Goal: Task Accomplishment & Management: Complete application form

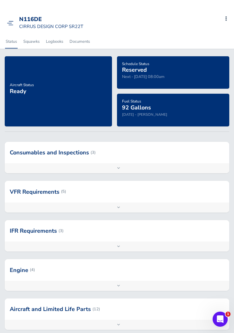
click at [18, 19] on div "N116DE CIRRUS DESIGN CORP SR22T Add Squawk Add Flight Add Reservation Export In…" at bounding box center [119, 23] width 230 height 24
click at [18, 25] on div "N116DE CIRRUS DESIGN CORP SR22T Add Squawk Add Flight Add Reservation Export In…" at bounding box center [119, 23] width 230 height 24
click at [10, 29] on div "N116DE CIRRUS DESIGN CORP SR22T Add Squawk Add Flight Add Reservation Export In…" at bounding box center [119, 23] width 230 height 24
click at [15, 16] on div "N116DE CIRRUS DESIGN CORP SR22T Add Squawk Add Flight Add Reservation Export In…" at bounding box center [119, 23] width 230 height 24
click at [10, 21] on img at bounding box center [10, 23] width 7 height 5
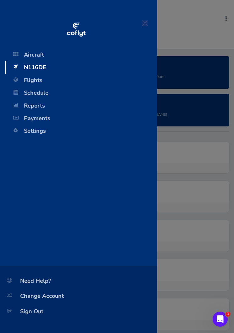
click at [27, 78] on span "Flights" at bounding box center [81, 80] width 140 height 13
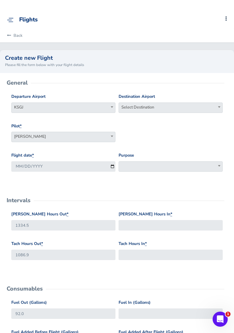
click at [194, 97] on div "Destination Airport Select Destination Select Destination" at bounding box center [171, 102] width 104 height 19
click at [192, 107] on span "Select Destination" at bounding box center [170, 107] width 103 height 9
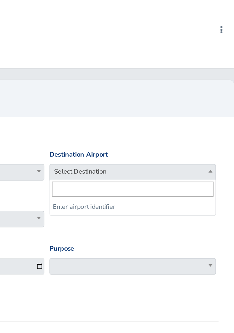
click at [120, 115] on input "search" at bounding box center [170, 118] width 101 height 9
click at [120, 119] on input "search" at bounding box center [170, 118] width 101 height 9
type input "kvr"
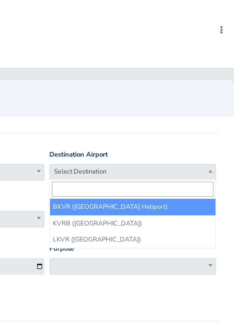
select select "KVRB"
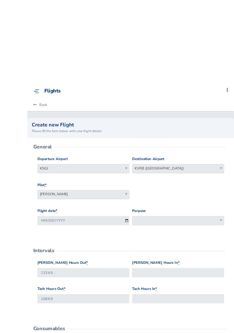
scroll to position [1, 0]
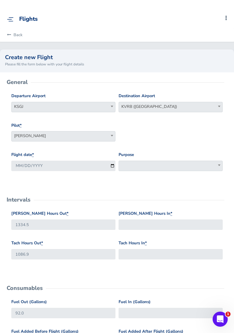
click at [185, 164] on span at bounding box center [171, 166] width 104 height 10
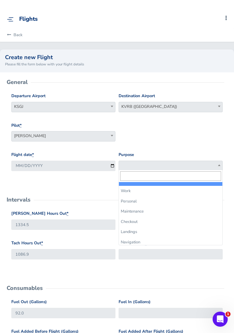
select select "Maintenance"
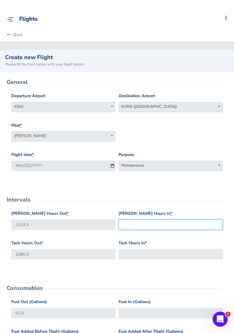
click at [158, 223] on input "[PERSON_NAME] Hours In *" at bounding box center [171, 224] width 104 height 10
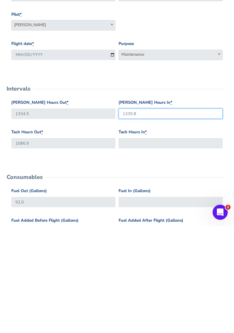
type input "1335.8"
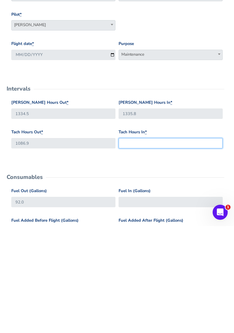
click at [133, 245] on input "Tach Hours In *" at bounding box center [171, 250] width 104 height 10
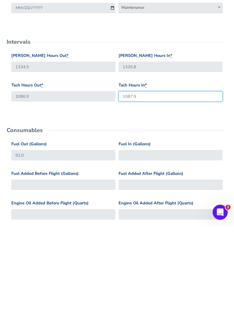
scroll to position [54, 0]
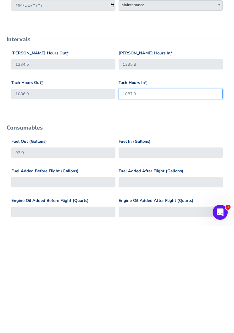
type input "1087.9"
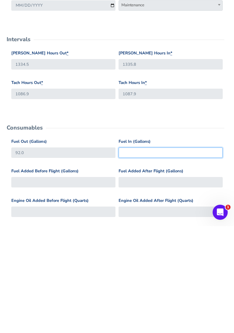
click at [128, 254] on input "Fuel In (Gallons)" at bounding box center [171, 259] width 104 height 10
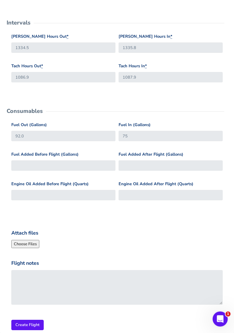
scroll to position [196, 0]
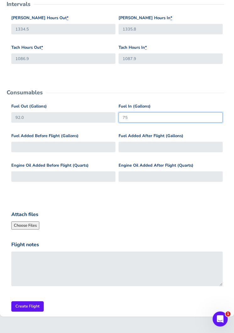
type input "75"
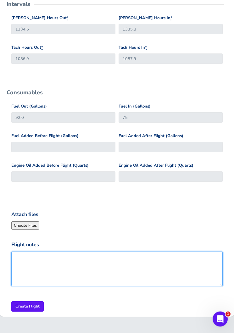
click at [40, 270] on textarea "Flight notes" at bounding box center [116, 269] width 211 height 35
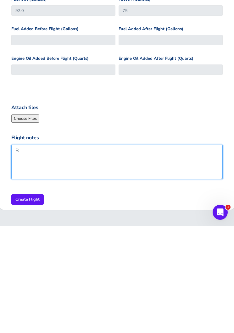
scroll to position [207, 0]
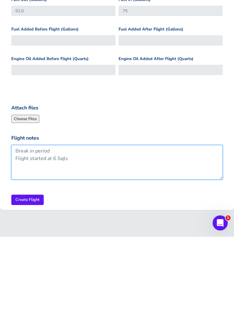
type textarea "Break in period Flight started at 6.5qts"
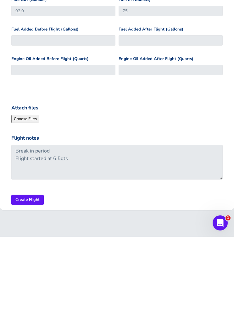
click at [18, 291] on input "Create Flight" at bounding box center [27, 296] width 32 height 10
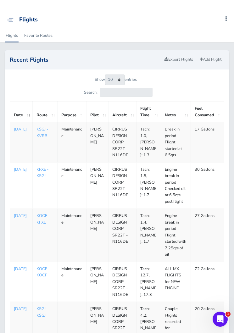
click at [217, 59] on link "Add Flight" at bounding box center [210, 59] width 27 height 9
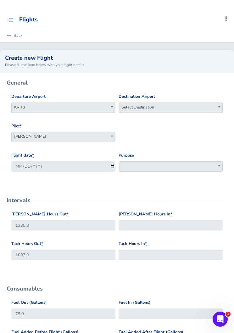
click at [201, 134] on div "Pilot * [PERSON_NAME] [PERSON_NAME] [PERSON_NAME] [PERSON_NAME] [PERSON_NAME]" at bounding box center [117, 138] width 214 height 30
click at [200, 109] on span "Select Destination" at bounding box center [170, 107] width 103 height 9
click at [188, 115] on input "search" at bounding box center [170, 118] width 101 height 9
type input "ksgj"
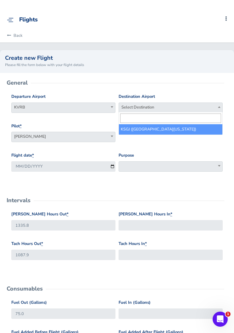
select select "KSGJ"
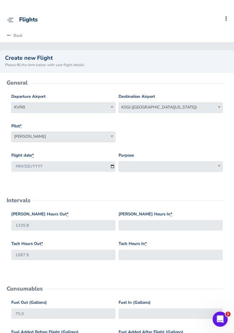
click at [195, 169] on span at bounding box center [171, 166] width 104 height 10
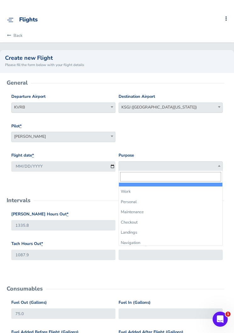
select select "Maintenance"
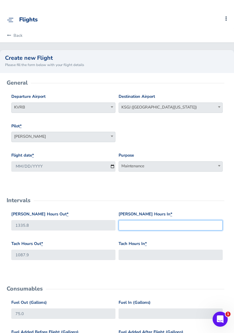
click at [182, 223] on input "[PERSON_NAME] Hours In *" at bounding box center [171, 225] width 104 height 10
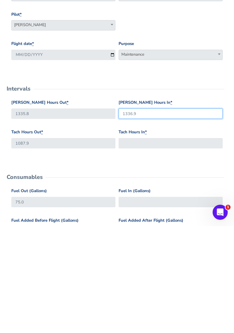
type input "1336.9"
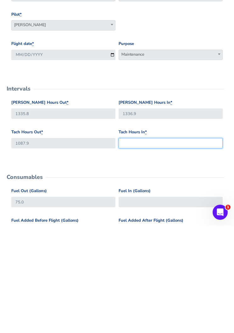
click at [186, 245] on input "Tach Hours In *" at bounding box center [171, 250] width 104 height 10
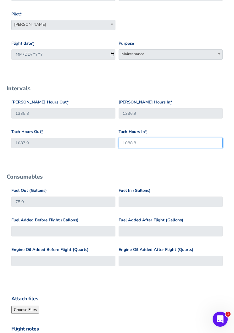
type input "1088.8"
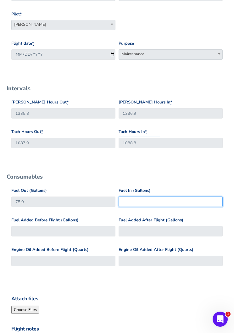
click at [189, 201] on input "Fuel In (Gallons)" at bounding box center [171, 202] width 104 height 10
type input "55"
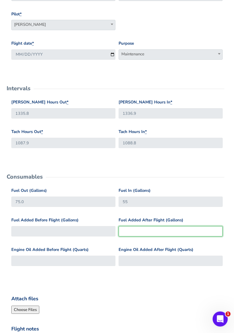
click at [183, 235] on input "Fuel Added After Flight (Gallons)" at bounding box center [171, 231] width 104 height 10
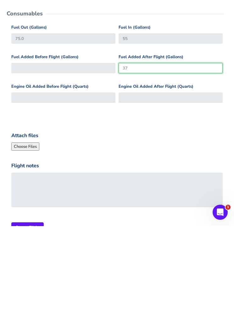
scroll to position [169, 0]
type input "37"
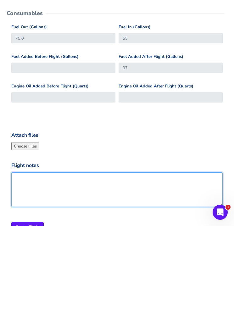
click at [171, 279] on textarea "Flight notes" at bounding box center [116, 296] width 211 height 35
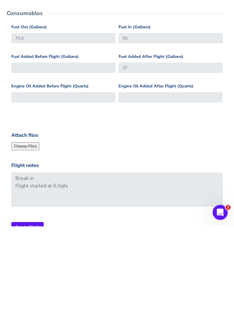
scroll to position [207, 0]
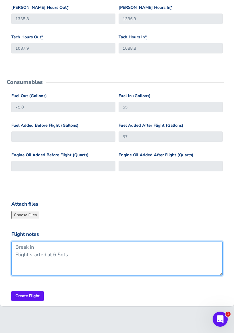
type textarea "Break in Flight started at 6.5qts"
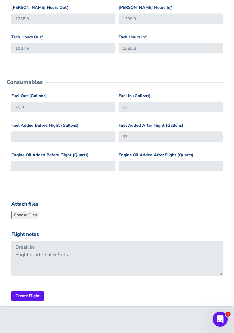
click at [23, 293] on input "Create Flight" at bounding box center [27, 296] width 32 height 10
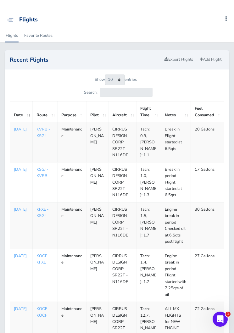
click at [13, 22] on img at bounding box center [10, 20] width 7 height 5
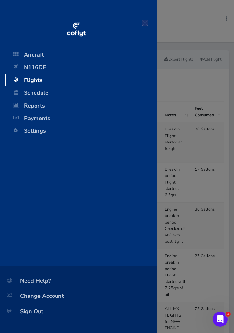
click at [26, 66] on span "N116DE" at bounding box center [81, 67] width 140 height 13
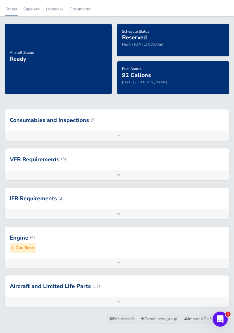
click at [30, 260] on div "Add inspection Edit" at bounding box center [117, 263] width 225 height 10
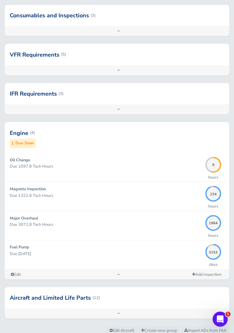
scroll to position [148, 0]
